Goal: Information Seeking & Learning: Learn about a topic

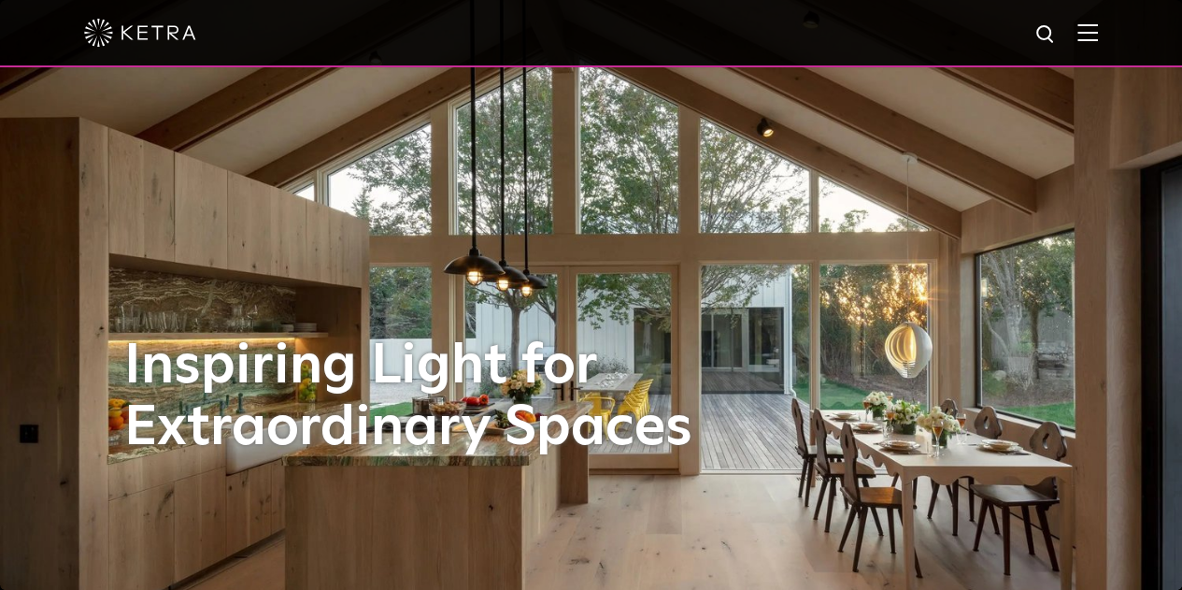
click at [1098, 38] on img at bounding box center [1087, 32] width 21 height 18
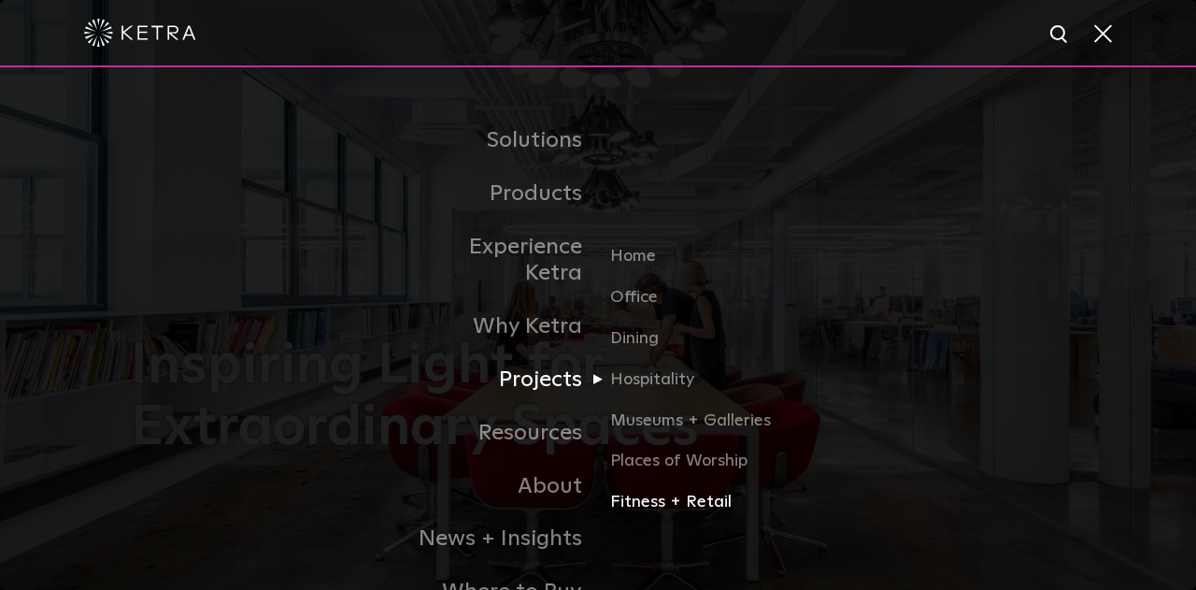
click at [656, 489] on link "Fitness + Retail" at bounding box center [699, 502] width 179 height 27
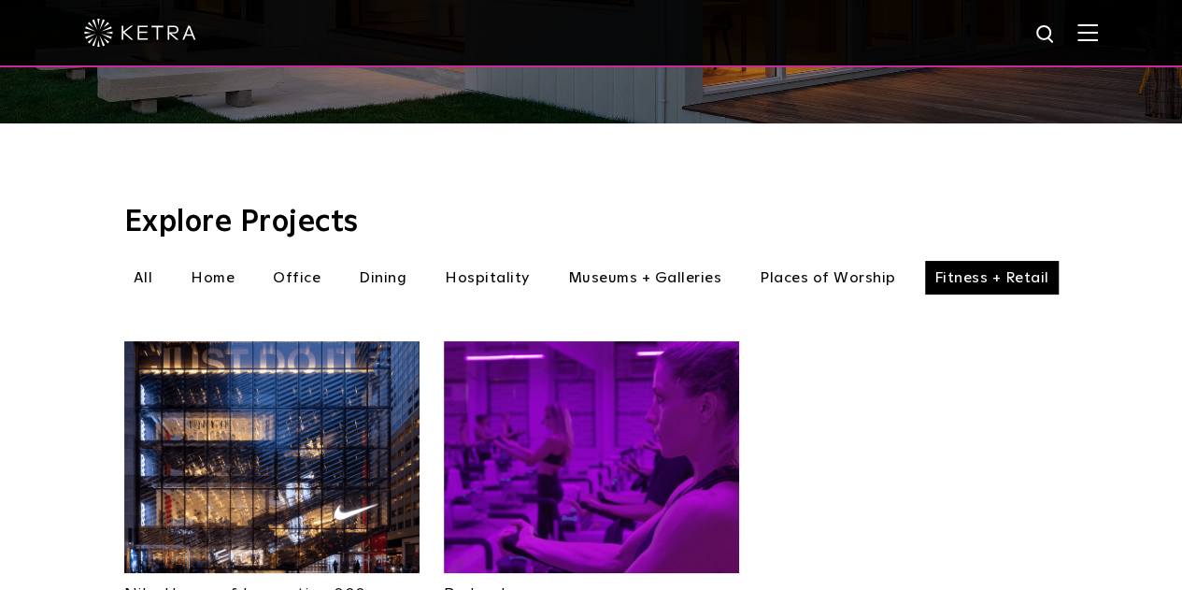
scroll to position [725, 0]
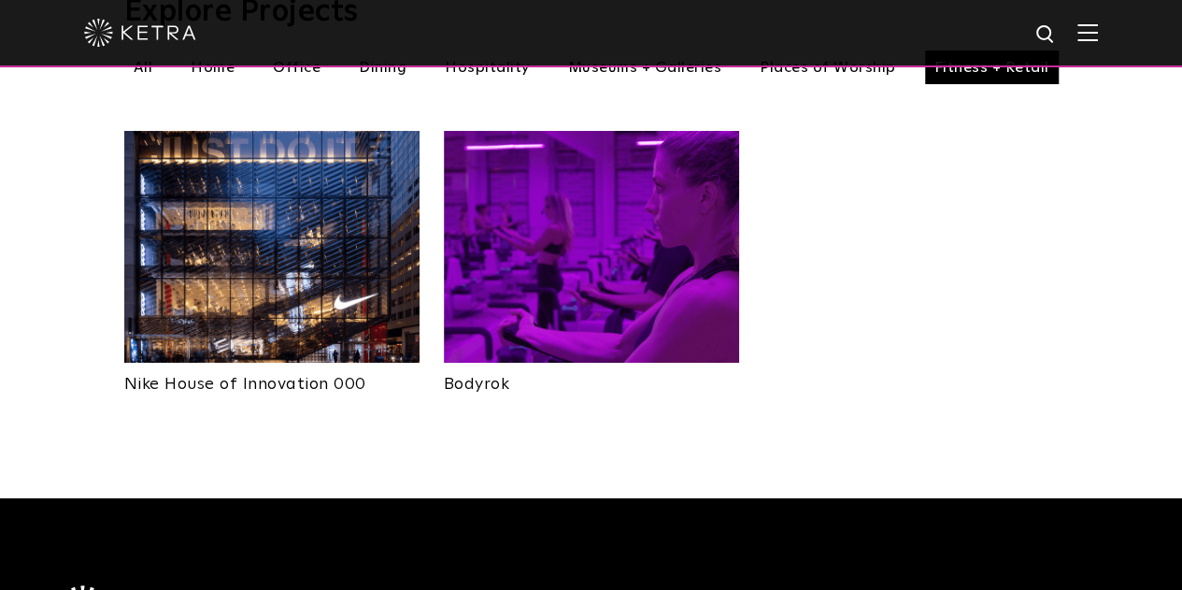
click at [263, 238] on img at bounding box center [271, 247] width 295 height 232
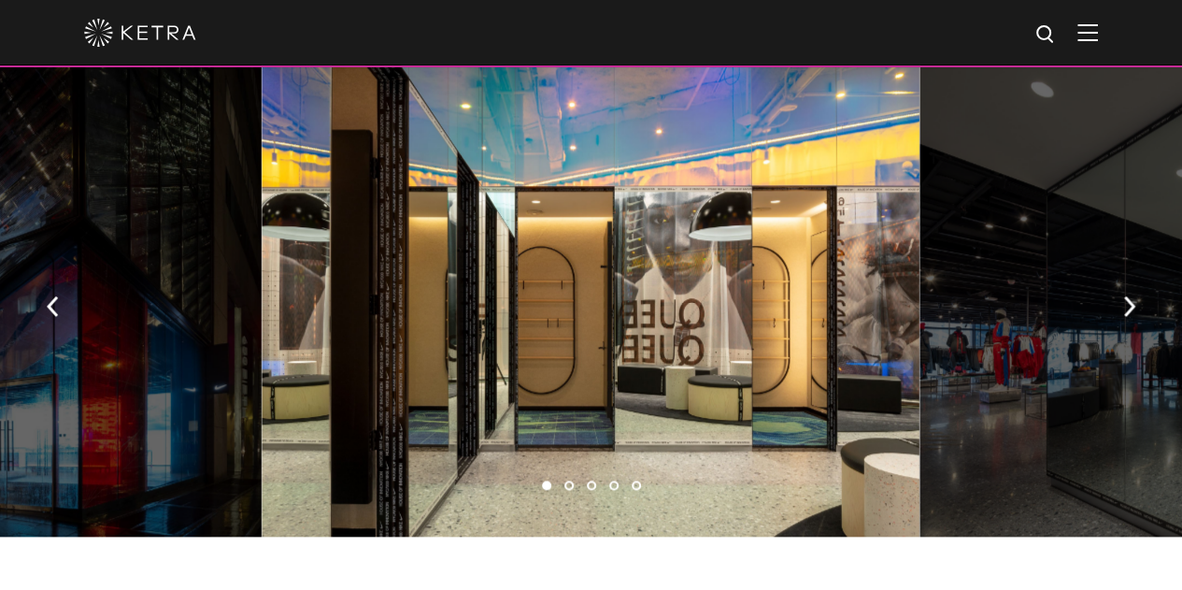
scroll to position [1044, 0]
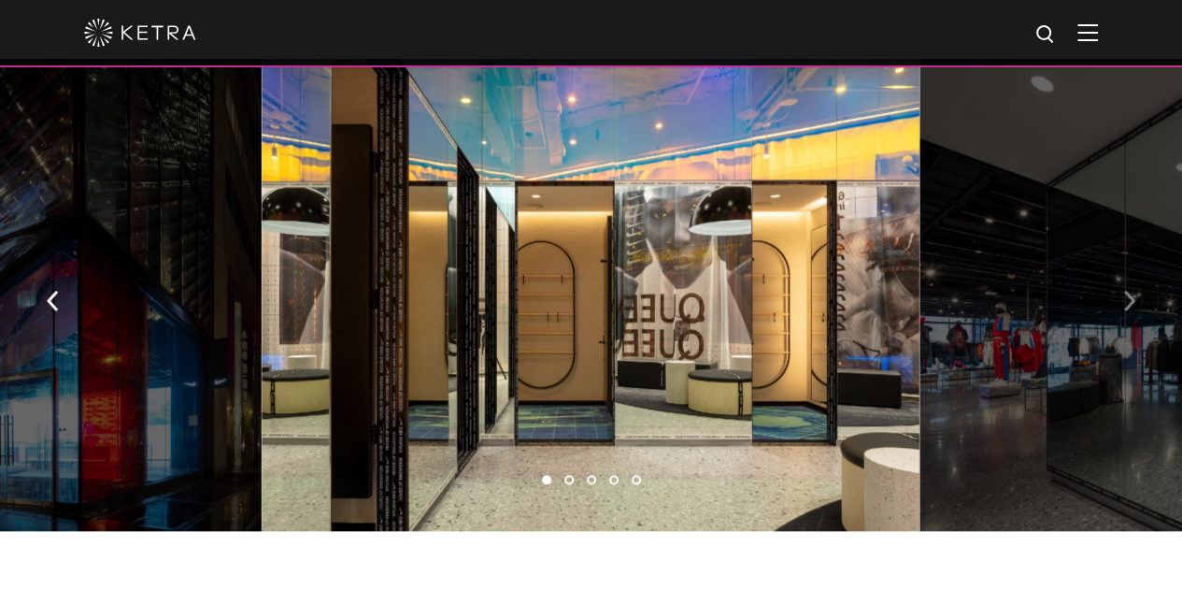
click at [1127, 298] on img "button" at bounding box center [1129, 301] width 12 height 21
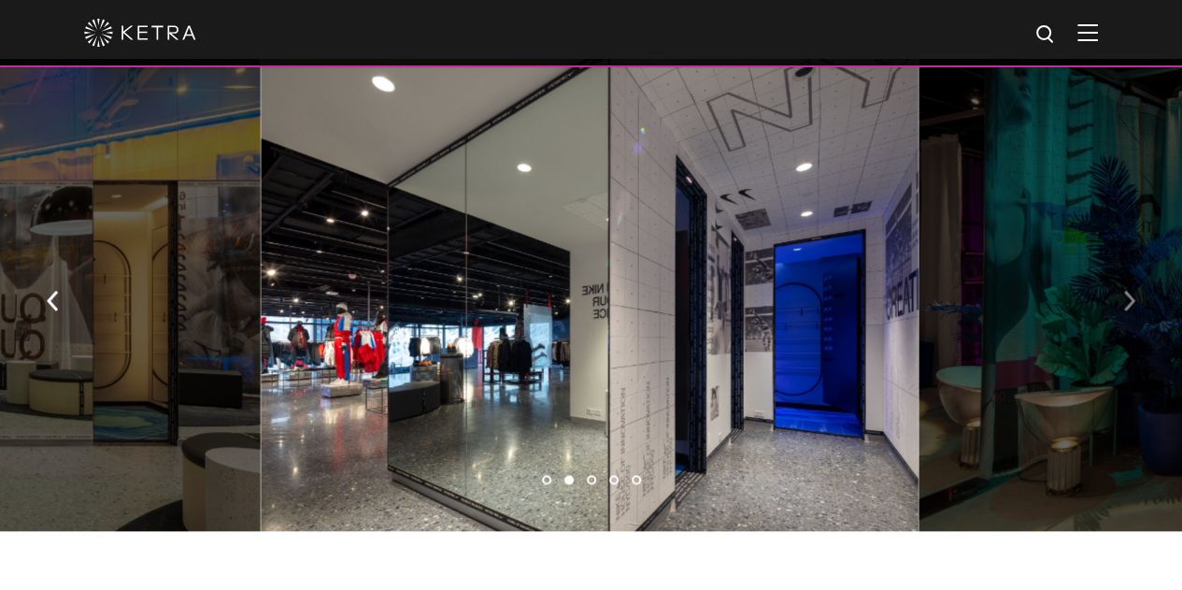
click at [1127, 298] on img "button" at bounding box center [1129, 301] width 12 height 21
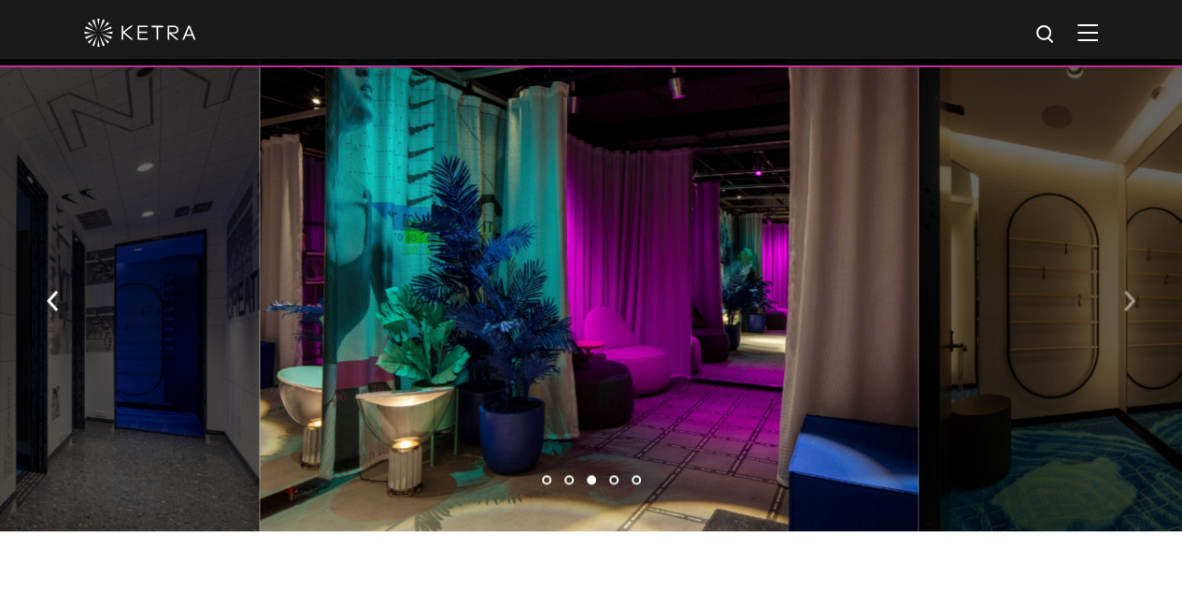
click at [1127, 298] on img "button" at bounding box center [1129, 301] width 12 height 21
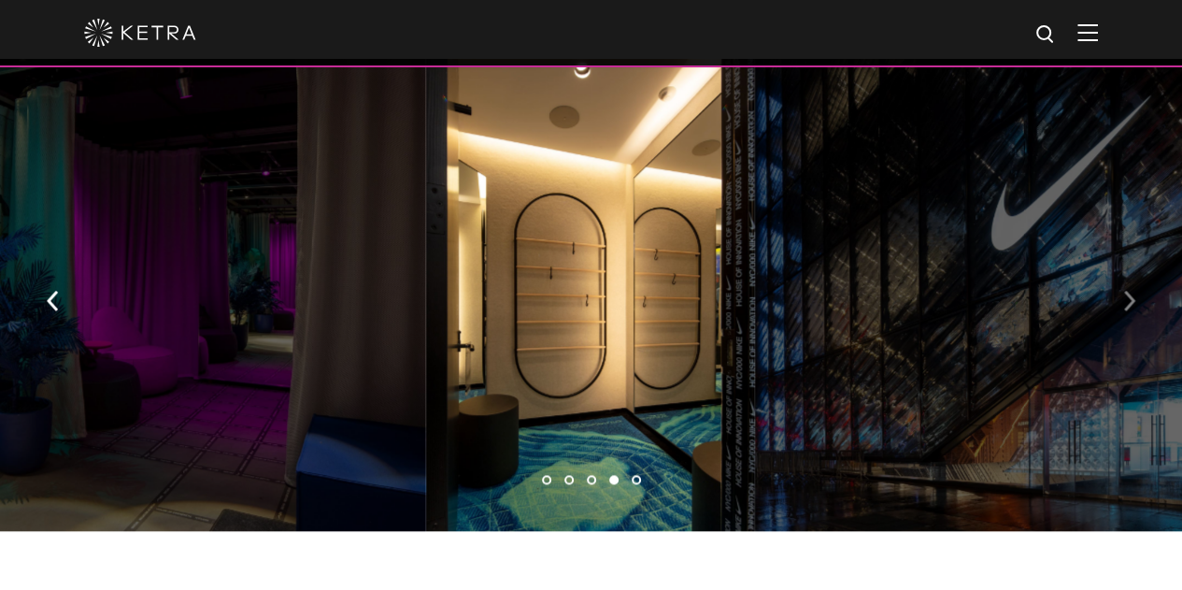
click at [1127, 298] on img "button" at bounding box center [1129, 301] width 12 height 21
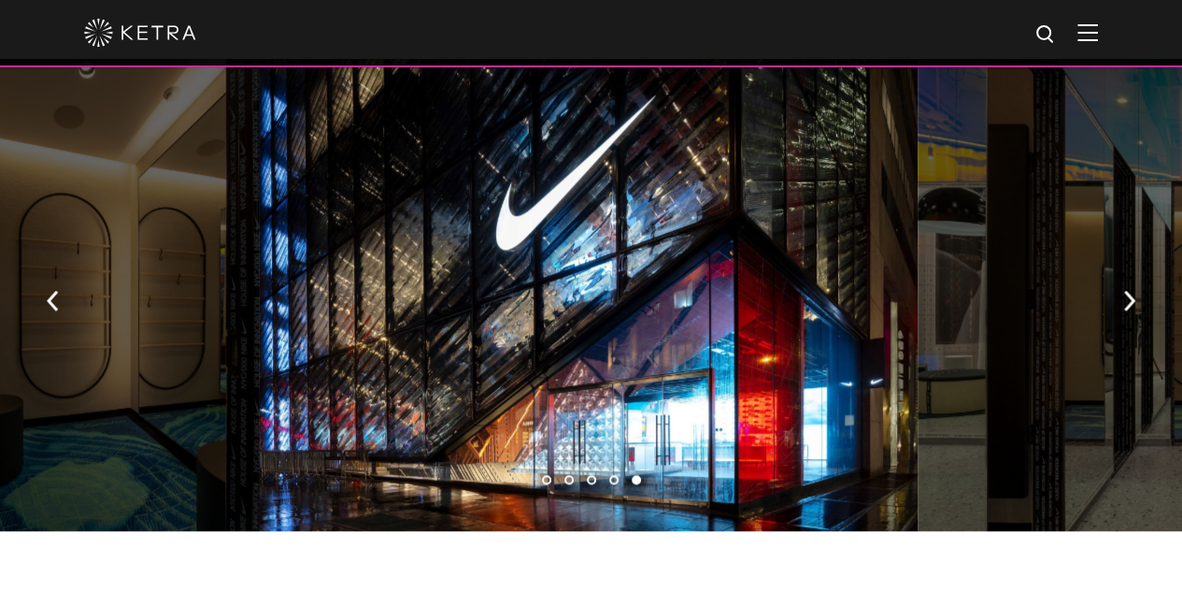
click at [1098, 36] on img at bounding box center [1087, 32] width 21 height 18
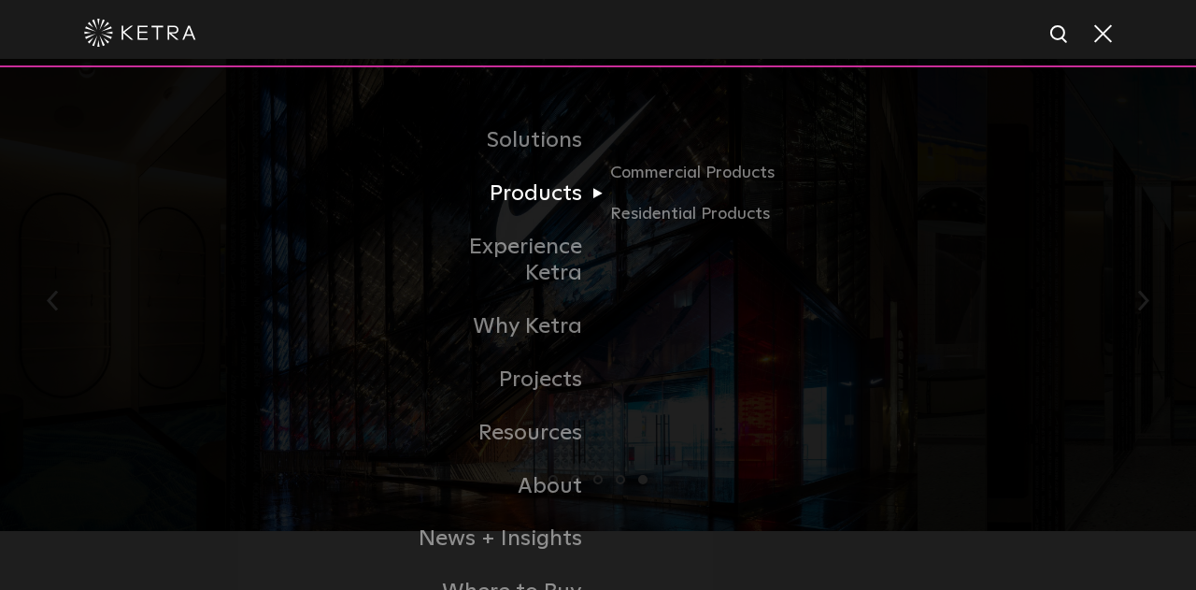
click at [564, 208] on link "Products" at bounding box center [502, 193] width 192 height 53
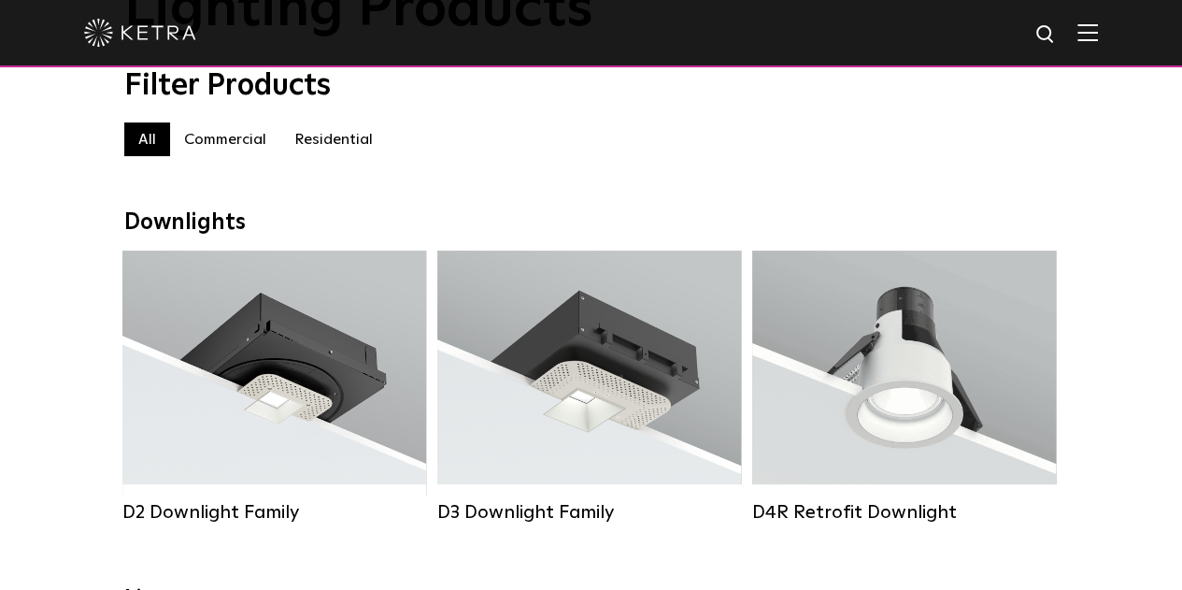
scroll to position [218, 0]
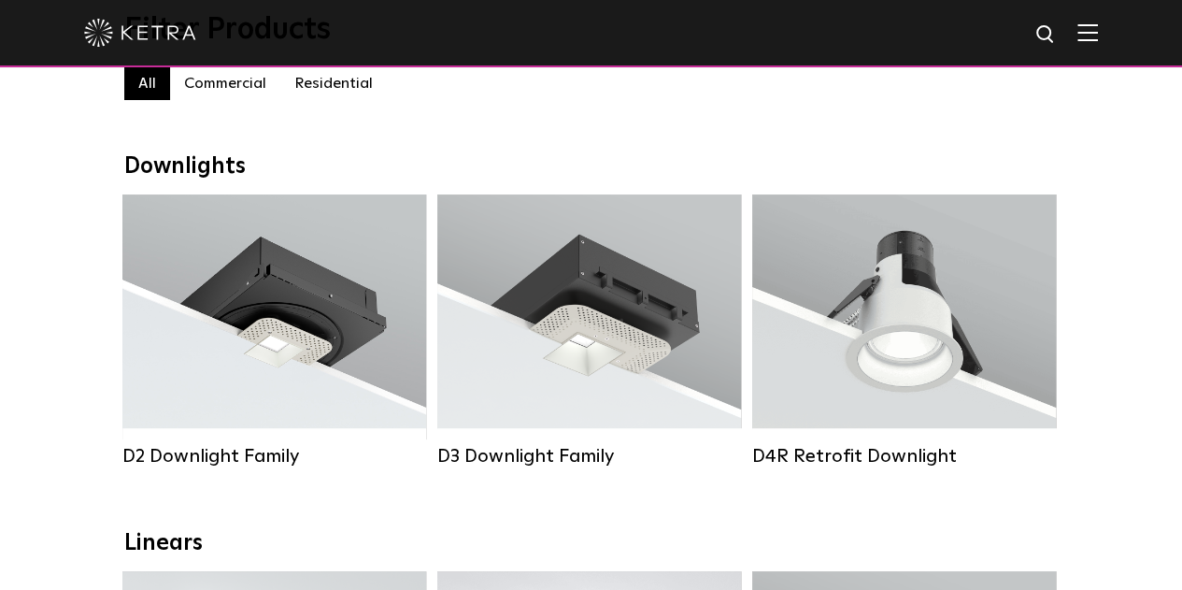
click at [747, 279] on div "D4R Retrofit Downlight Lumen Output: 800 Colors: White / Black Beam Angles: 15°…" at bounding box center [903, 344] width 315 height 301
click at [1098, 34] on img at bounding box center [1087, 32] width 21 height 18
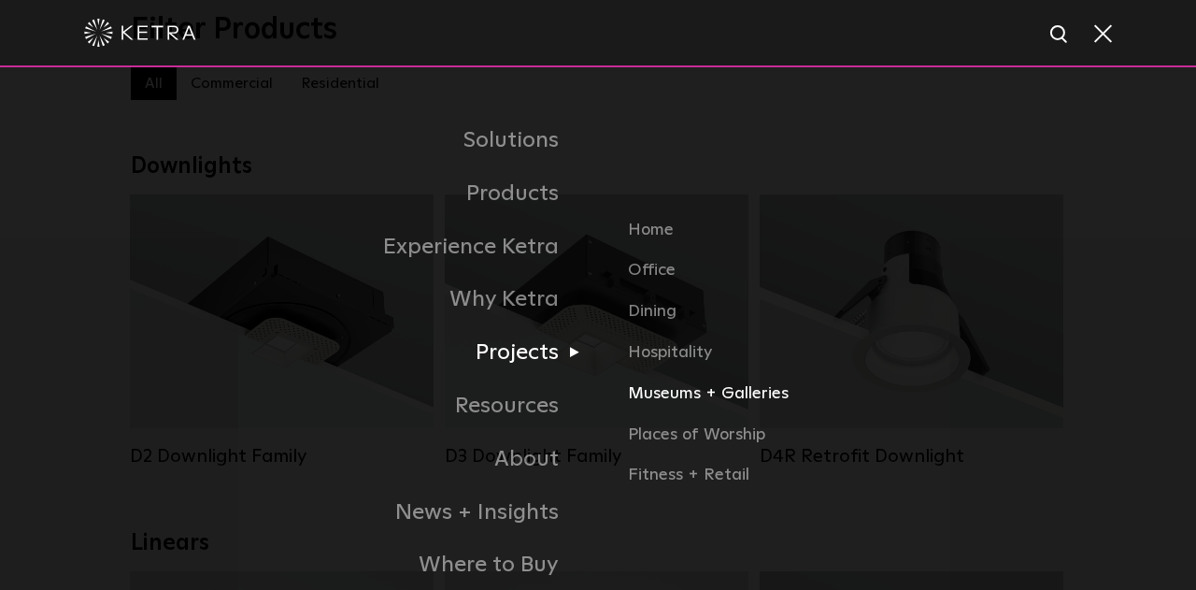
click at [695, 396] on link "Museums + Galleries" at bounding box center [846, 400] width 437 height 41
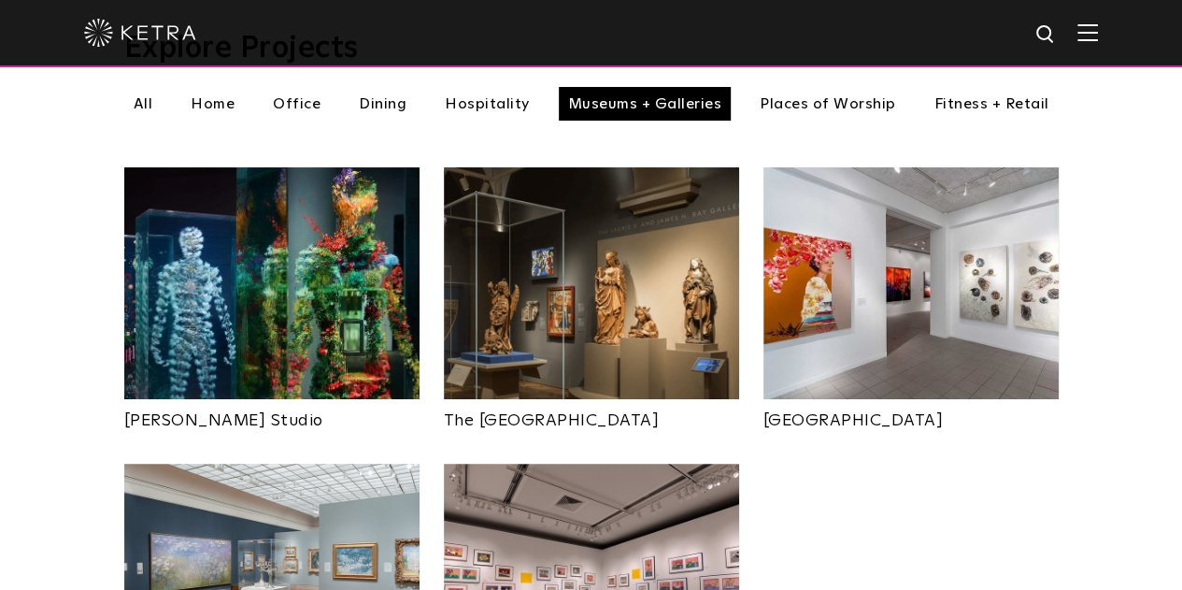
scroll to position [689, 0]
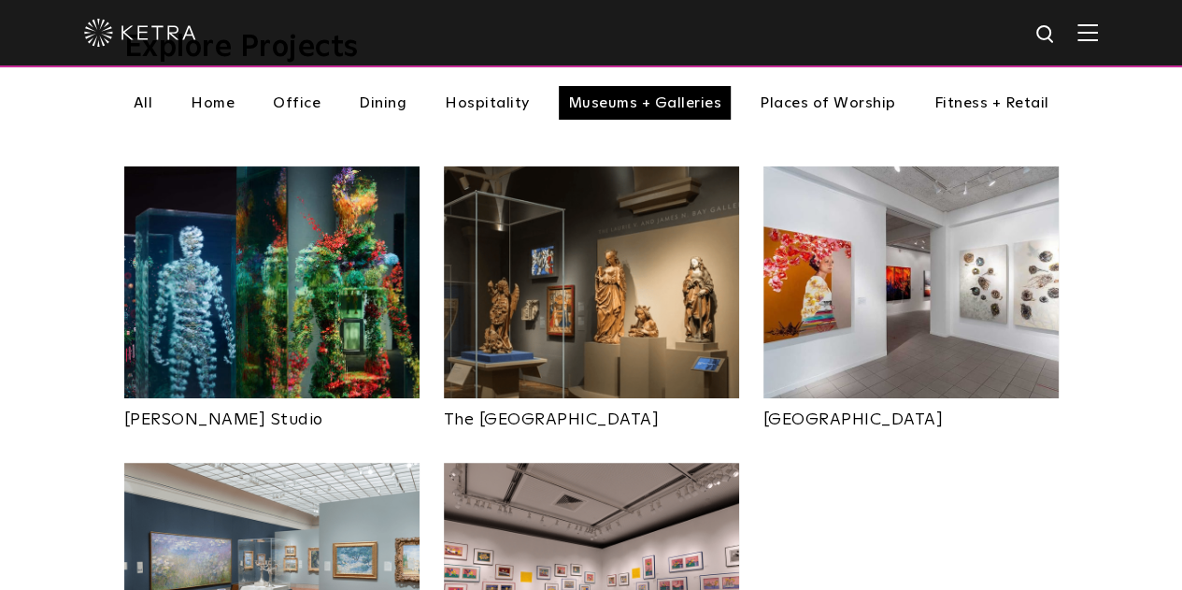
click at [620, 273] on img at bounding box center [591, 282] width 295 height 232
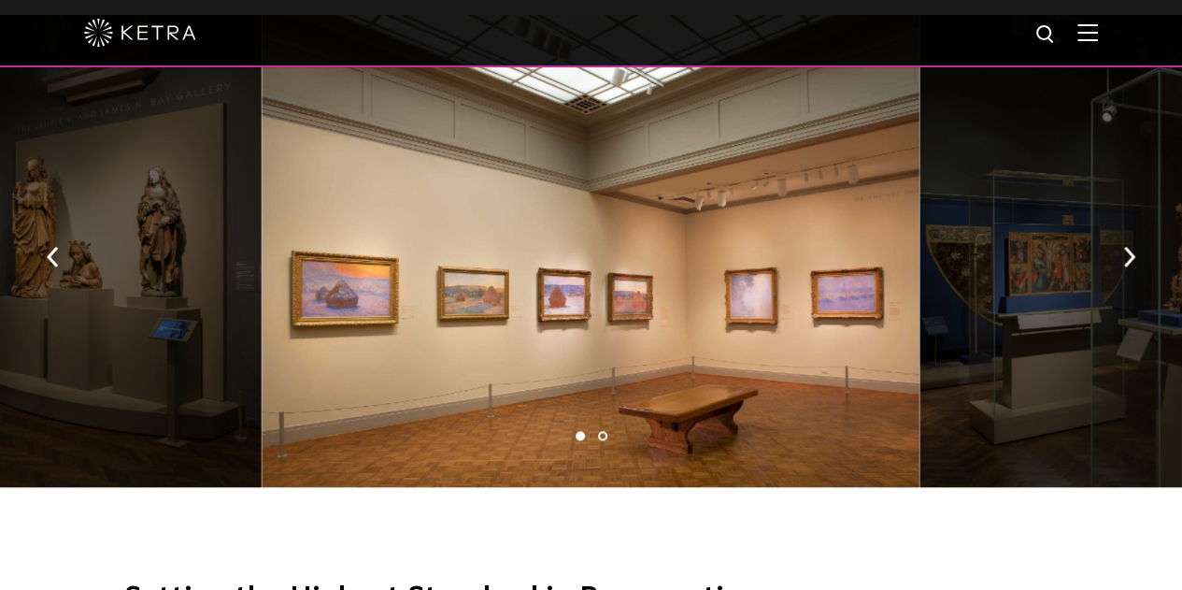
scroll to position [1120, 0]
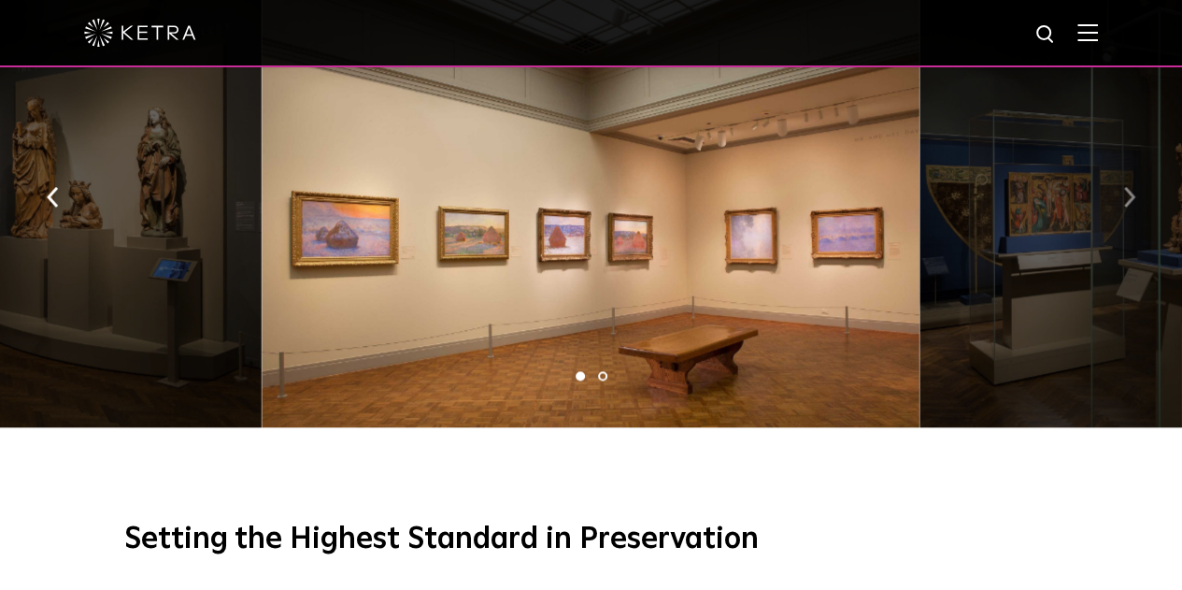
click at [1129, 207] on img "button" at bounding box center [1129, 197] width 12 height 21
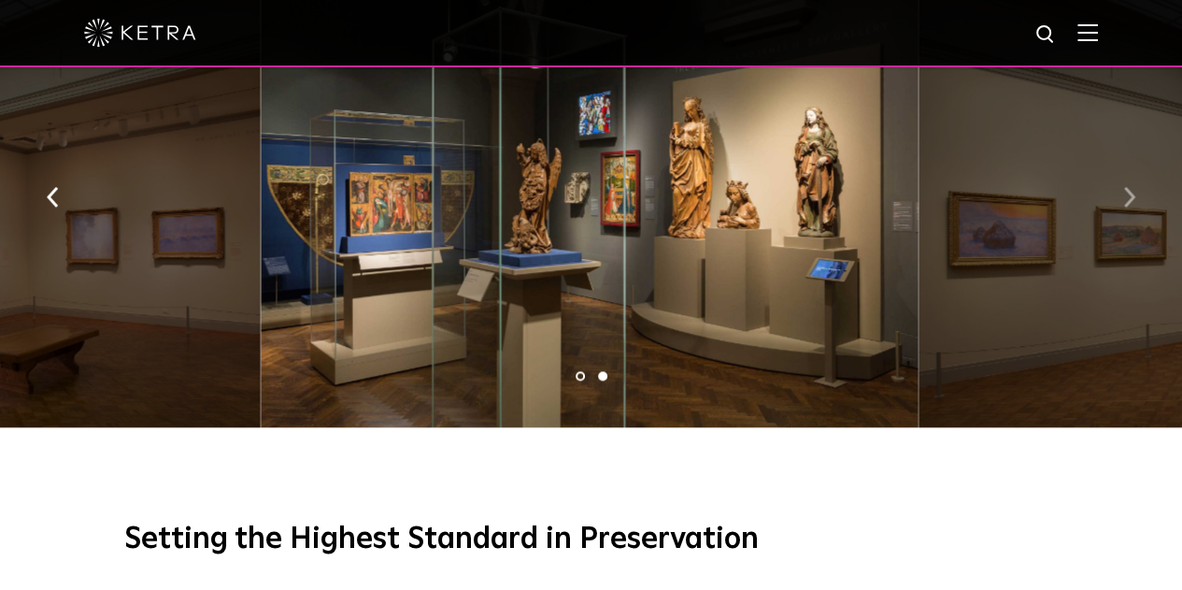
click at [1129, 207] on img "button" at bounding box center [1129, 197] width 12 height 21
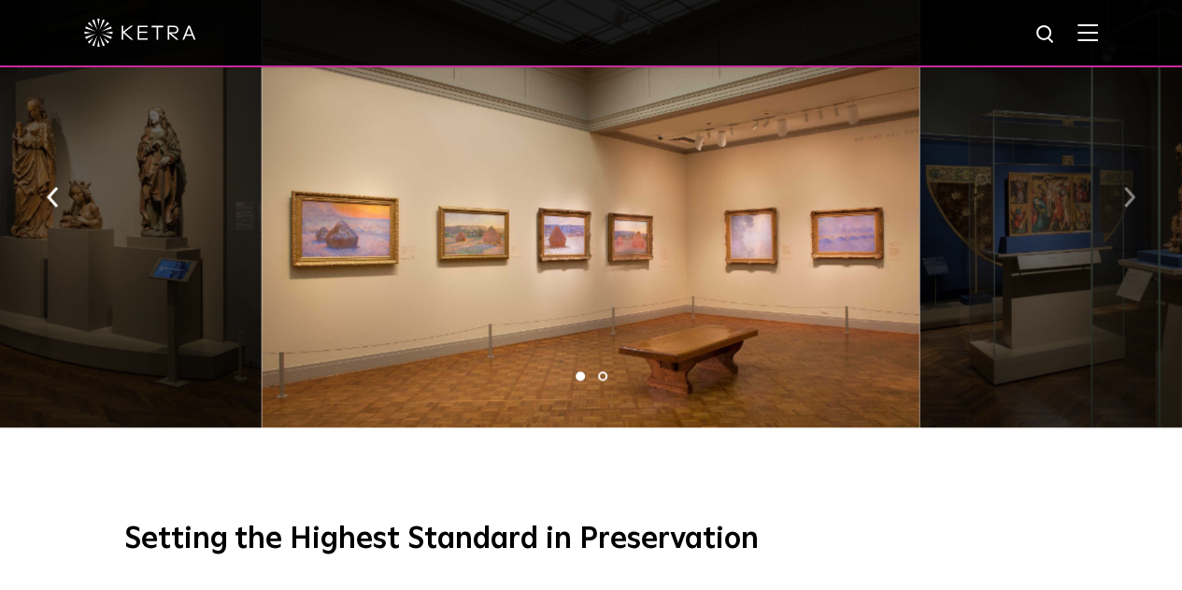
click at [1129, 207] on img "button" at bounding box center [1129, 197] width 12 height 21
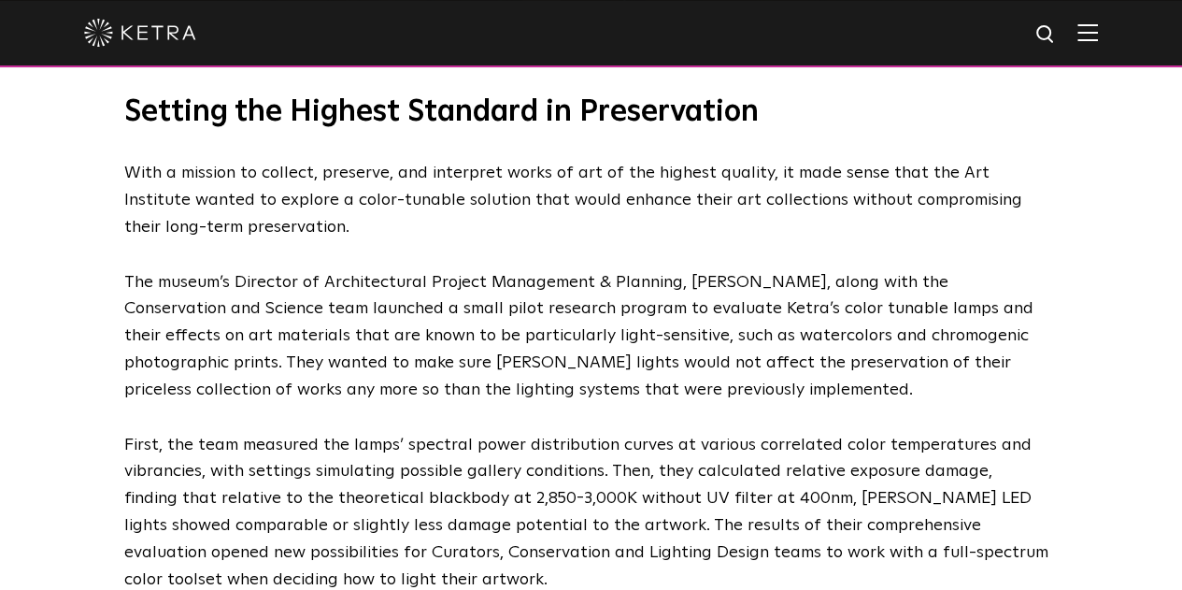
scroll to position [1550, 0]
